Goal: Task Accomplishment & Management: Manage account settings

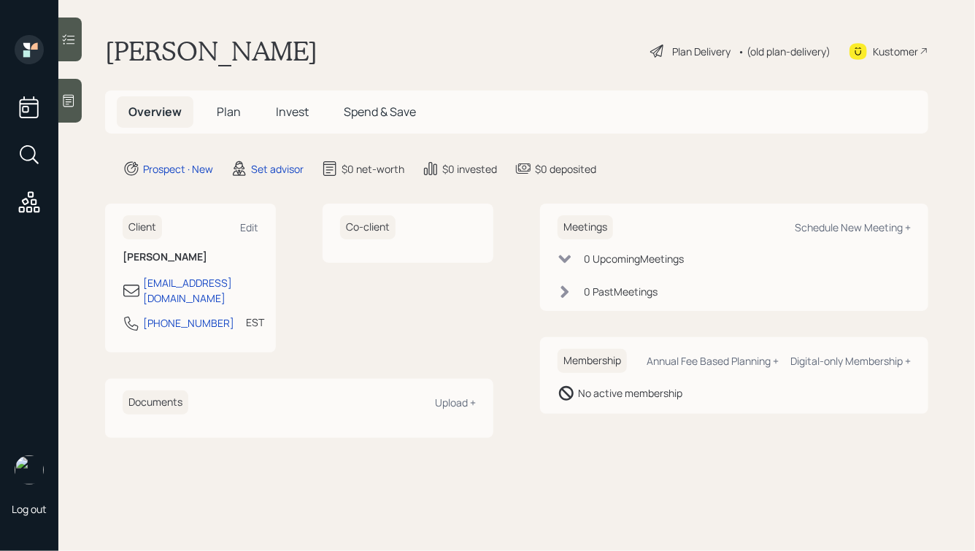
drag, startPoint x: 234, startPoint y: 51, endPoint x: 334, endPoint y: 55, distance: 100.0
click at [317, 55] on h1 "[PERSON_NAME]" at bounding box center [211, 51] width 212 height 32
click at [65, 85] on div at bounding box center [69, 101] width 23 height 44
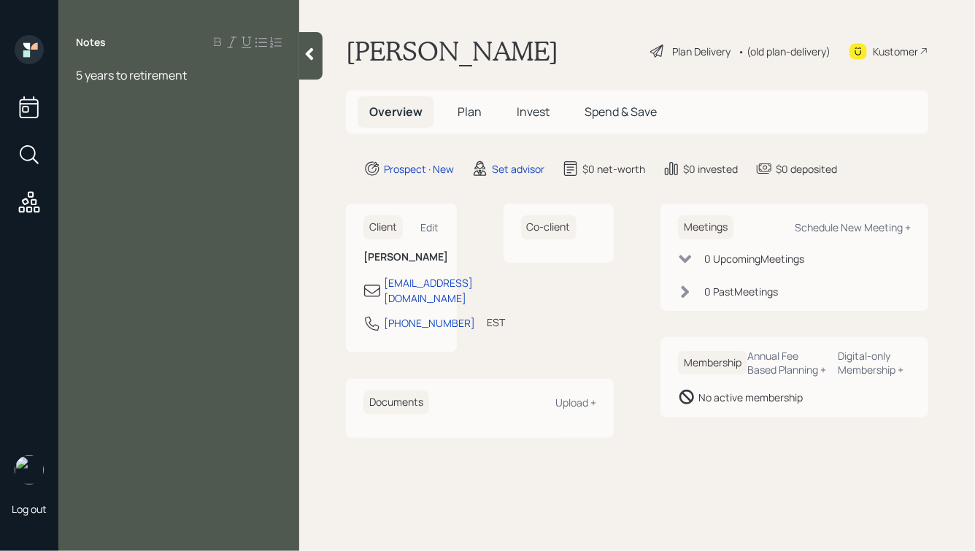
click at [226, 75] on div "5 years to retirement" at bounding box center [179, 75] width 206 height 16
click at [230, 78] on div "5 years to retirement" at bounding box center [179, 75] width 206 height 16
click at [77, 124] on span "IRA: $340k" at bounding box center [104, 123] width 56 height 16
click at [169, 126] on div "SEP IRA: $340k" at bounding box center [179, 123] width 206 height 16
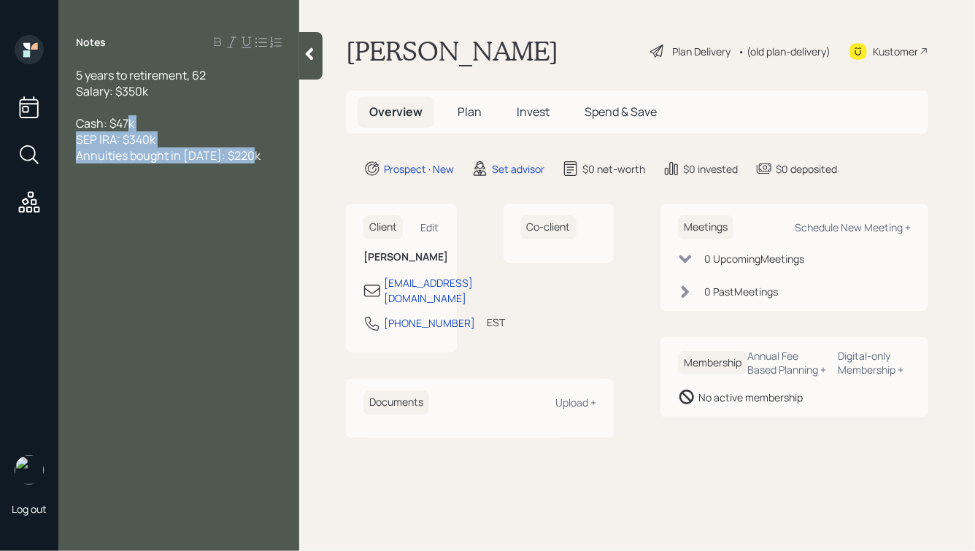
drag, startPoint x: 267, startPoint y: 160, endPoint x: 126, endPoint y: 119, distance: 147.3
click at [126, 119] on div "5 years to retirement, 62 Salary: $350k Cash: $47k SEP IRA: $340k Annuities bou…" at bounding box center [179, 115] width 206 height 96
click at [190, 147] on div "SEP IRA: $340k" at bounding box center [179, 139] width 206 height 16
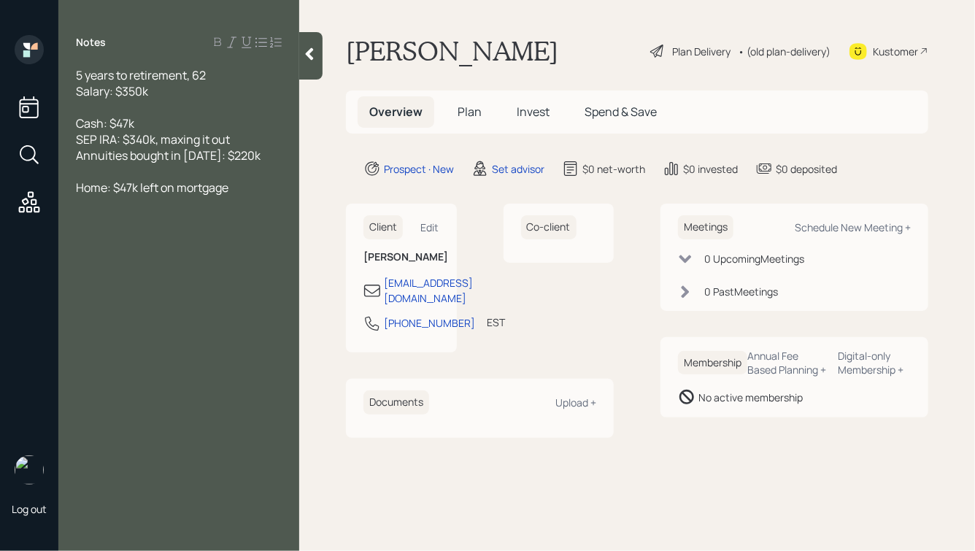
click at [115, 188] on span "Home: $47k left on mortgage" at bounding box center [152, 188] width 153 height 16
click at [140, 208] on div "Home: $600k value, $47k left on mortgage" at bounding box center [179, 196] width 206 height 32
click at [166, 104] on div at bounding box center [179, 107] width 206 height 16
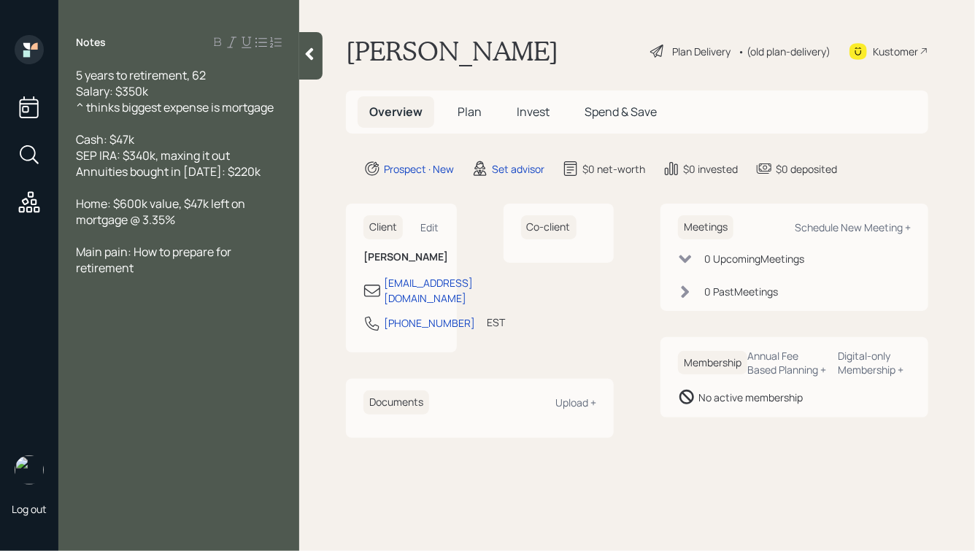
click at [131, 121] on div at bounding box center [179, 123] width 206 height 16
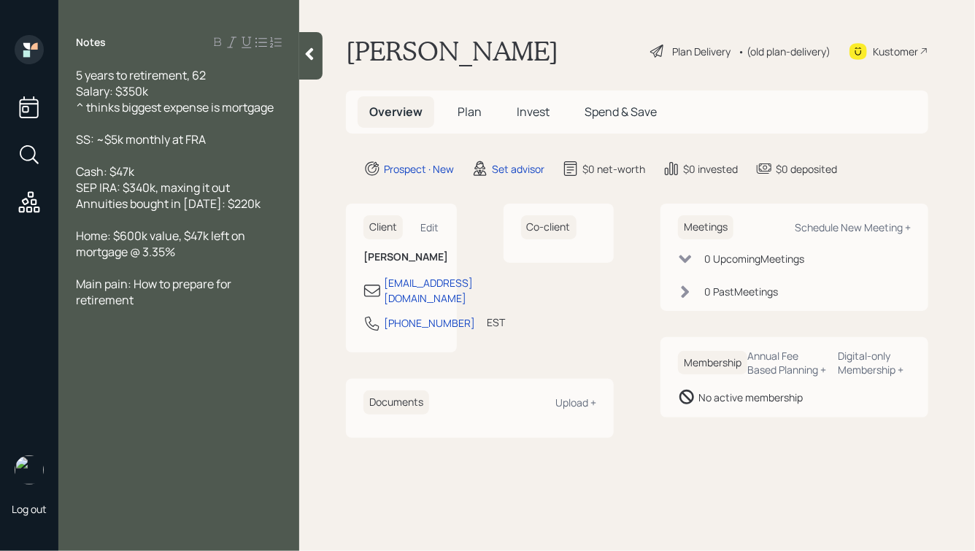
drag, startPoint x: 218, startPoint y: 140, endPoint x: 71, endPoint y: 122, distance: 148.5
click at [72, 122] on div "5 years to retirement, 62 Salary: $350k ^ thinks biggest expense is mortgage SS…" at bounding box center [178, 187] width 241 height 241
click at [124, 136] on span "SS: ~$5k monthly at FRA" at bounding box center [141, 139] width 130 height 16
click at [184, 300] on div "Main pain: How to prepare for retirement" at bounding box center [179, 292] width 206 height 32
click at [309, 58] on icon at bounding box center [309, 54] width 15 height 15
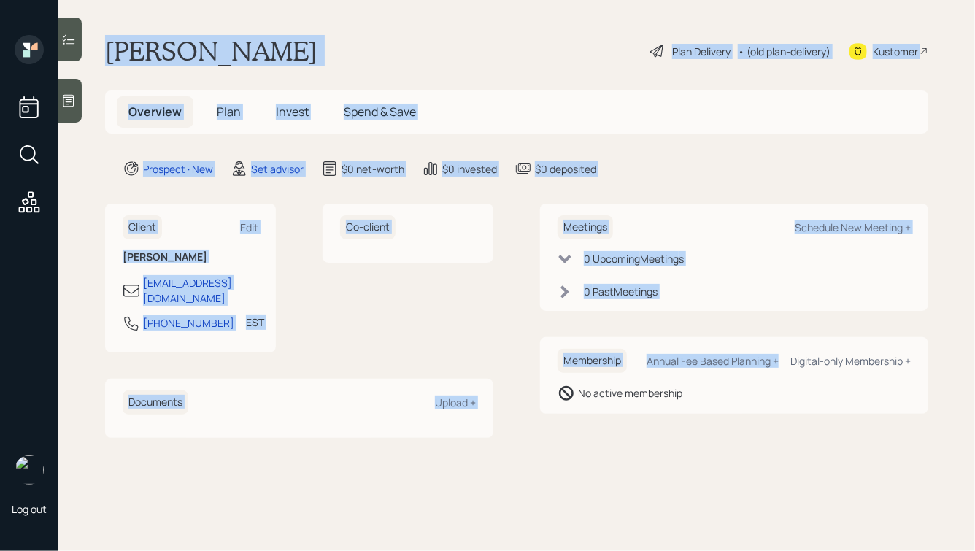
drag, startPoint x: 107, startPoint y: 47, endPoint x: 649, endPoint y: 371, distance: 631.0
click at [649, 371] on main "Chiemeka Nwokonko Plan Delivery • (old plan-delivery) Kustomer Overview Plan In…" at bounding box center [516, 275] width 917 height 551
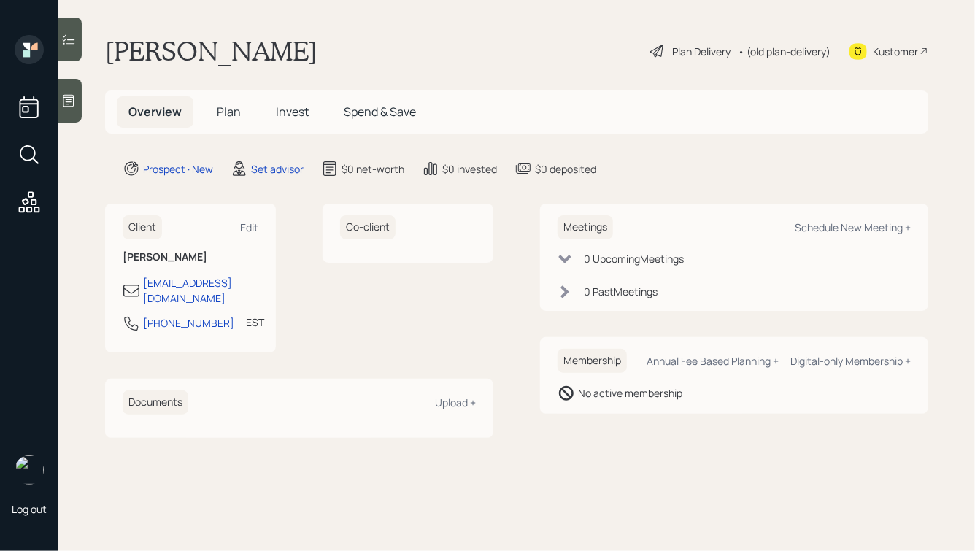
click at [733, 412] on div "Membership Annual Fee Based Planning + Digital-only Membership + No active memb…" at bounding box center [734, 375] width 388 height 77
click at [971, 420] on main "Chiemeka Nwokonko Plan Delivery • (old plan-delivery) Kustomer Overview Plan In…" at bounding box center [516, 275] width 917 height 551
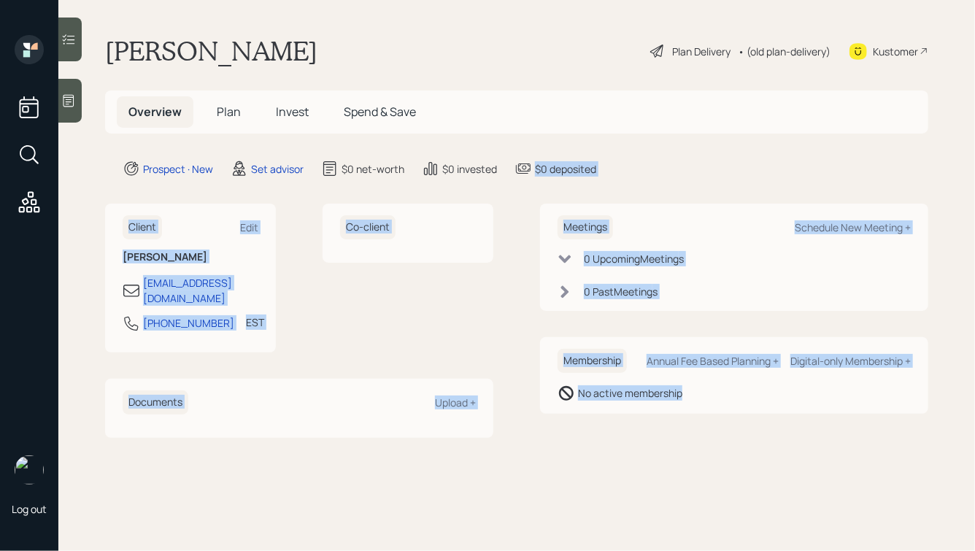
drag, startPoint x: 908, startPoint y: 420, endPoint x: 621, endPoint y: 131, distance: 407.1
click at [621, 131] on main "Chiemeka Nwokonko Plan Delivery • (old plan-delivery) Kustomer Overview Plan In…" at bounding box center [516, 275] width 917 height 551
click at [644, 147] on main "Chiemeka Nwokonko Plan Delivery • (old plan-delivery) Kustomer Overview Plan In…" at bounding box center [516, 275] width 917 height 551
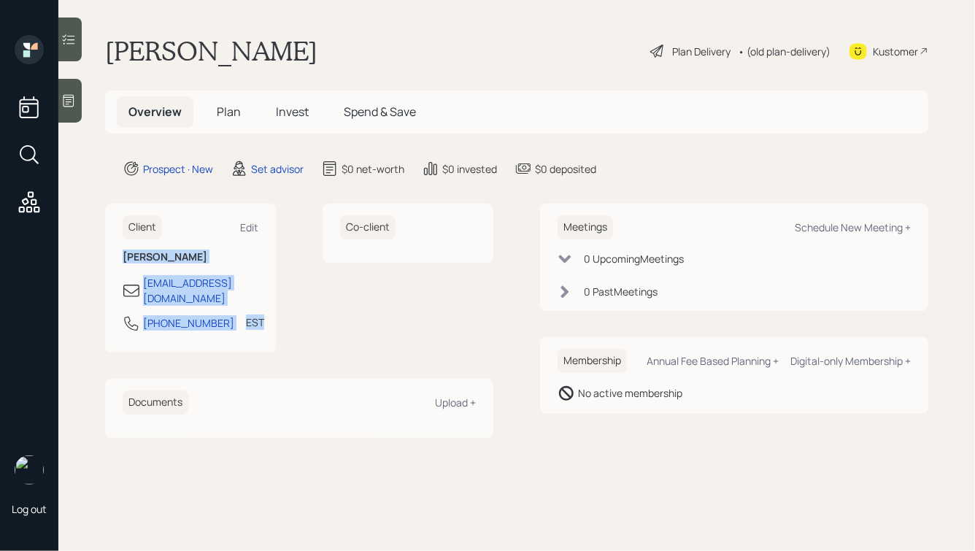
drag, startPoint x: 250, startPoint y: 311, endPoint x: 140, endPoint y: 242, distance: 129.8
click at [140, 242] on div "Client Edit [PERSON_NAME] [EMAIL_ADDRESS][DOMAIN_NAME] [PHONE_NUMBER] EST Curre…" at bounding box center [190, 278] width 171 height 149
click at [177, 261] on h6 "[PERSON_NAME]" at bounding box center [191, 257] width 136 height 12
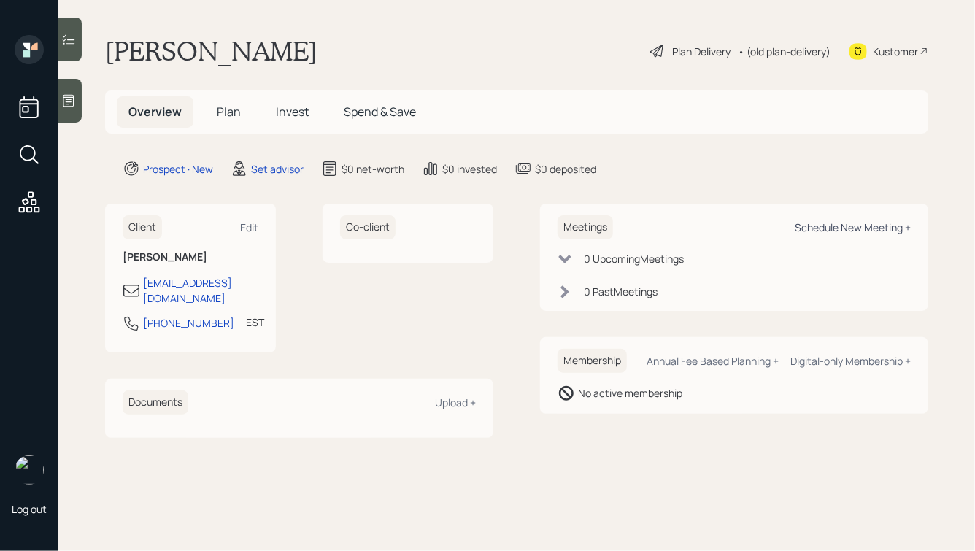
click at [860, 230] on div "Schedule New Meeting +" at bounding box center [853, 227] width 116 height 14
select select "round-[PERSON_NAME]"
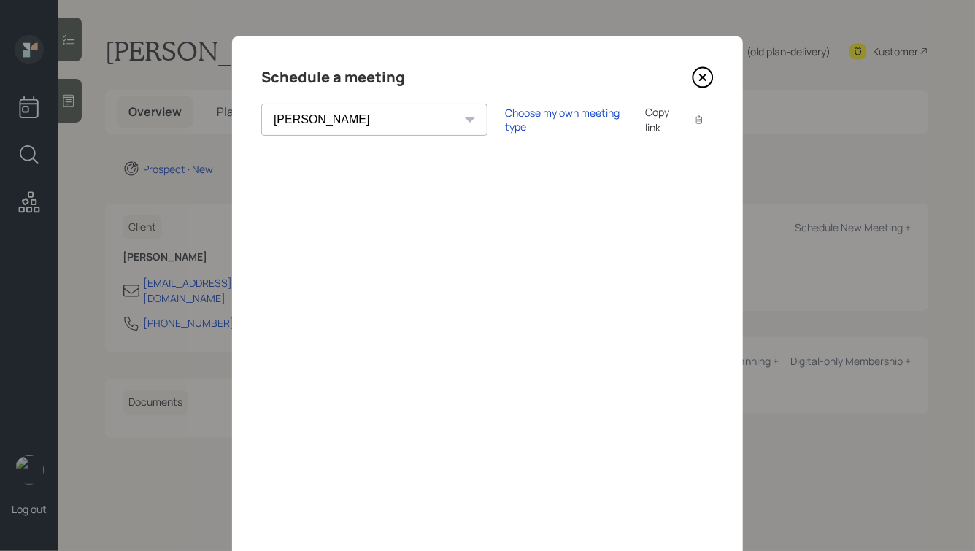
click at [709, 79] on icon at bounding box center [703, 77] width 22 height 22
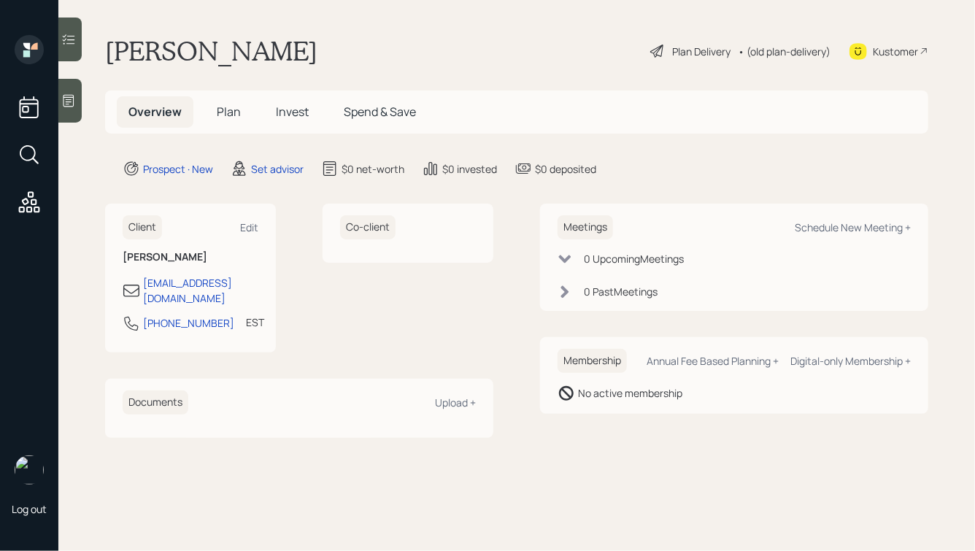
drag, startPoint x: 382, startPoint y: 55, endPoint x: 135, endPoint y: 39, distance: 247.2
click at [138, 40] on div "Chiemeka Nwokonko Plan Delivery • (old plan-delivery) Kustomer" at bounding box center [516, 51] width 823 height 32
click at [135, 39] on h1 "[PERSON_NAME]" at bounding box center [211, 51] width 212 height 32
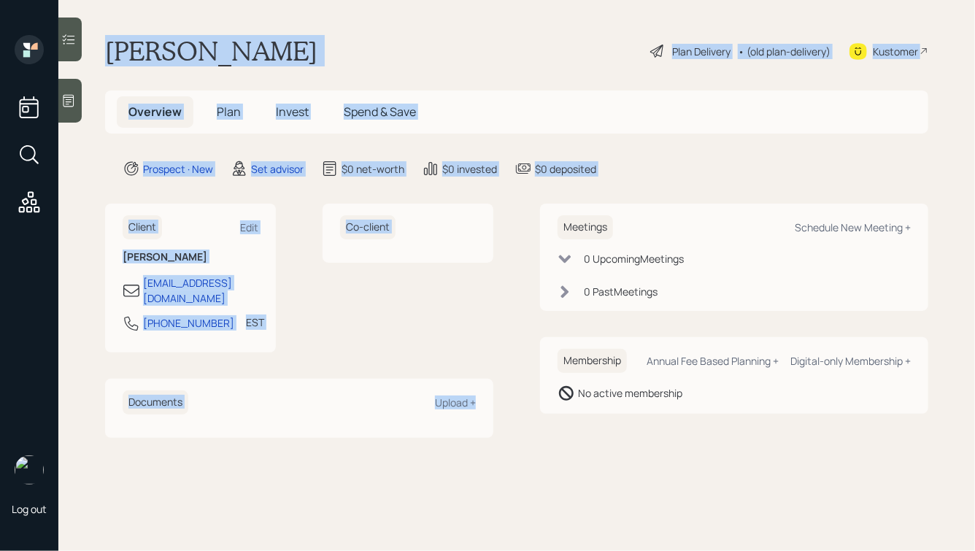
drag, startPoint x: 108, startPoint y: 47, endPoint x: 503, endPoint y: 407, distance: 534.1
click at [503, 407] on main "Chiemeka Nwokonko Plan Delivery • (old plan-delivery) Kustomer Overview Plan In…" at bounding box center [516, 275] width 917 height 551
click at [503, 407] on div "Client Edit [PERSON_NAME] [EMAIL_ADDRESS][DOMAIN_NAME] [PHONE_NUMBER] EST Curre…" at bounding box center [516, 321] width 823 height 234
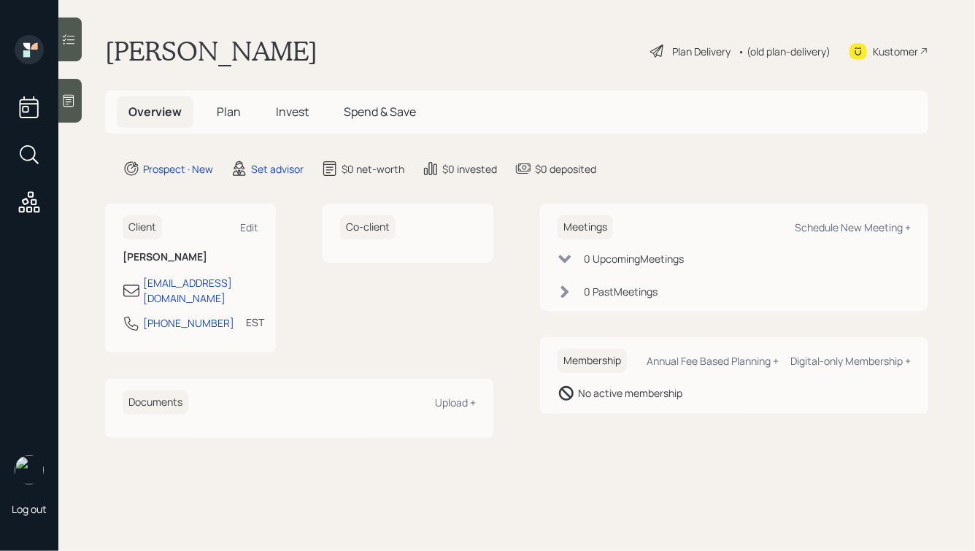
click at [70, 102] on icon at bounding box center [68, 100] width 15 height 15
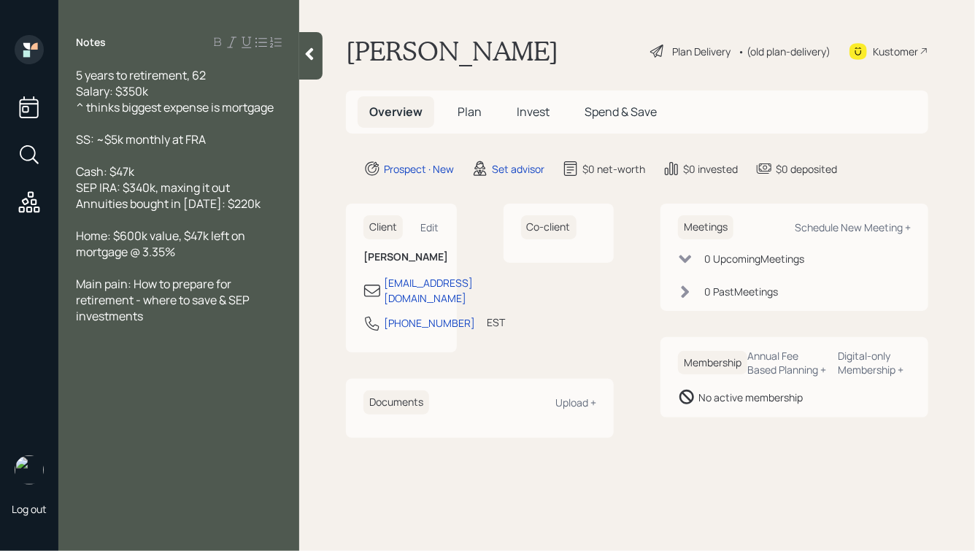
click at [189, 94] on div "5 years to retirement, 62 Salary: $350k ^ thinks biggest expense is mortgage" at bounding box center [179, 91] width 206 height 48
click at [280, 109] on div "5 years to retirement, 62 Salary: $350k ^ thinks biggest expense is mortgage" at bounding box center [179, 91] width 206 height 48
click at [308, 59] on icon at bounding box center [309, 54] width 15 height 15
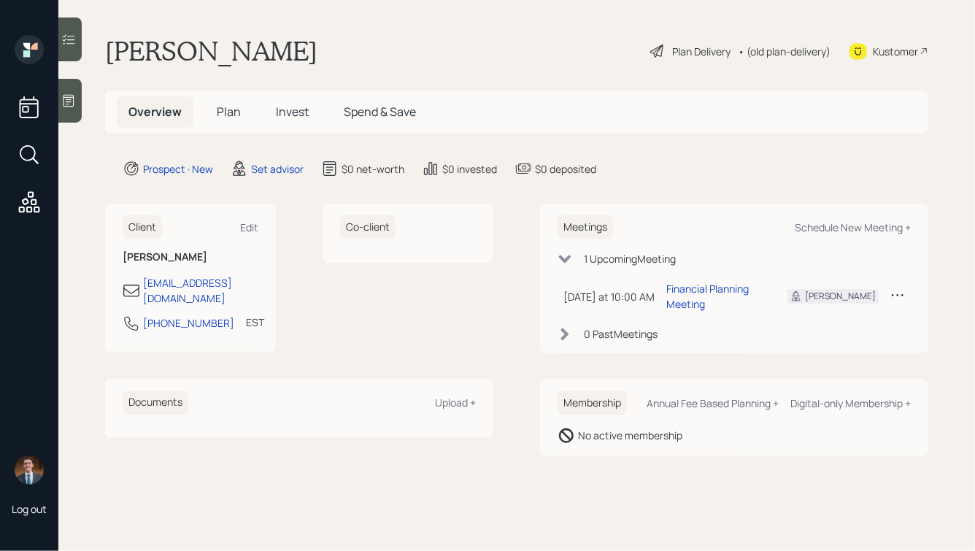
drag, startPoint x: 372, startPoint y: 61, endPoint x: 131, endPoint y: 44, distance: 241.4
click at [134, 45] on div "Chiemeka Nwokonko Plan Delivery • (old plan-delivery) Kustomer" at bounding box center [516, 51] width 823 height 32
click at [131, 44] on h1 "[PERSON_NAME]" at bounding box center [211, 51] width 212 height 32
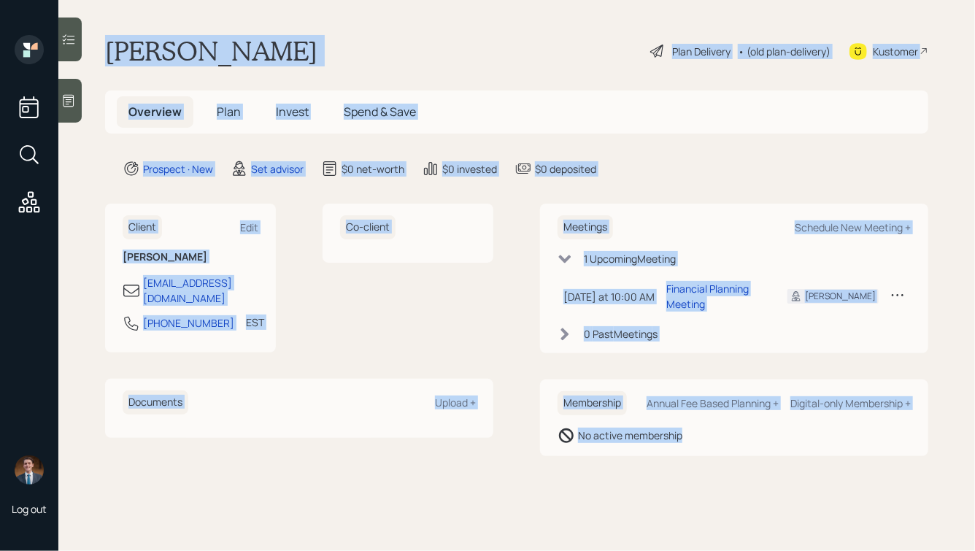
drag, startPoint x: 109, startPoint y: 45, endPoint x: 771, endPoint y: 526, distance: 818.5
click at [771, 526] on main "Chiemeka Nwokonko Plan Delivery • (old plan-delivery) Kustomer Overview Plan In…" at bounding box center [516, 275] width 917 height 551
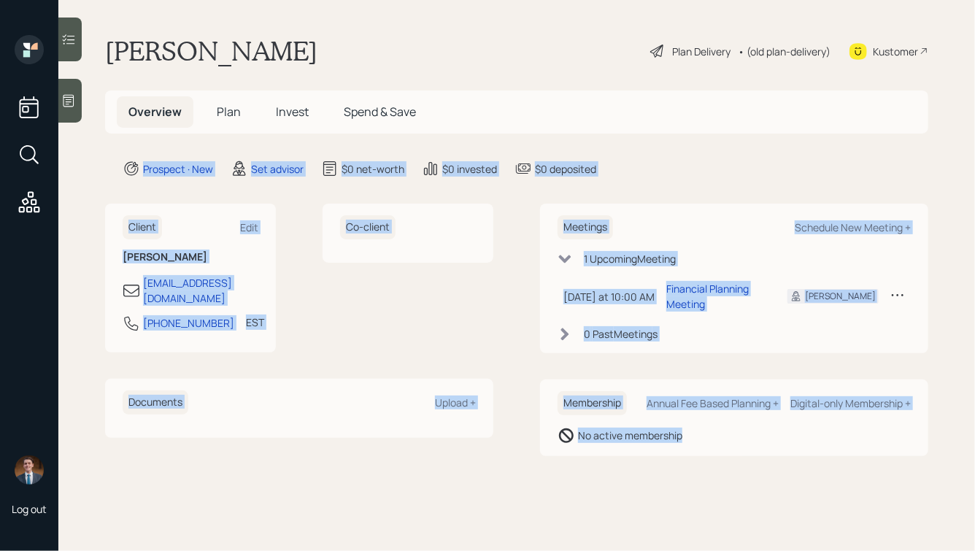
drag, startPoint x: 804, startPoint y: 522, endPoint x: 390, endPoint y: 34, distance: 639.9
click at [390, 34] on main "Chiemeka Nwokonko Plan Delivery • (old plan-delivery) Kustomer Overview Plan In…" at bounding box center [516, 275] width 917 height 551
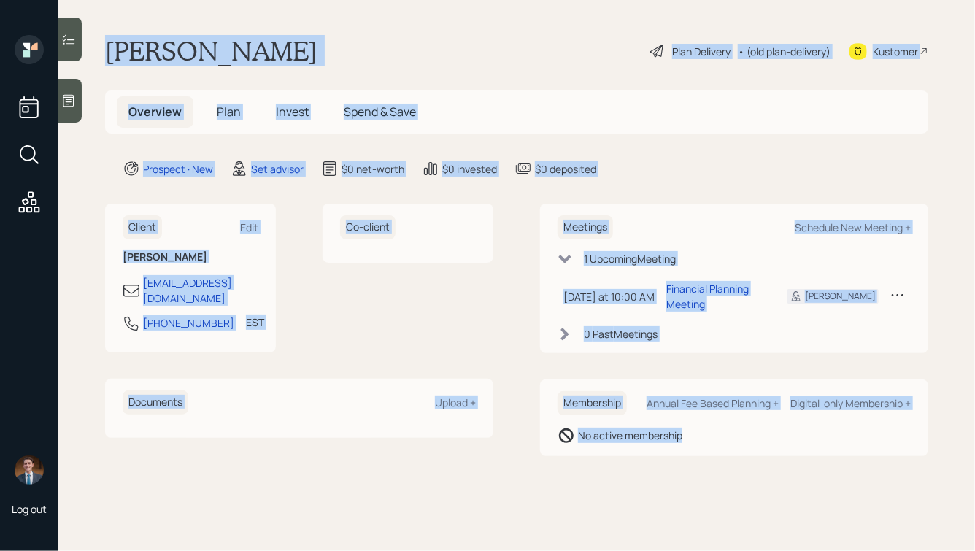
click at [358, 55] on div "Chiemeka Nwokonko Plan Delivery • (old plan-delivery) Kustomer" at bounding box center [516, 51] width 823 height 32
